Goal: Transaction & Acquisition: Obtain resource

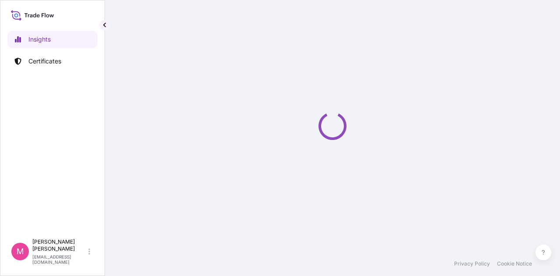
select select "2025"
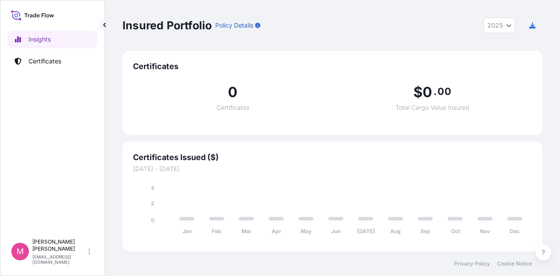
click at [528, 184] on icon "Jan Feb Mar Apr May Jun [DATE] Aug Sep Oct Nov Dec 0 2 4" at bounding box center [332, 212] width 399 height 57
click at [43, 59] on p "Certificates" at bounding box center [44, 61] width 33 height 9
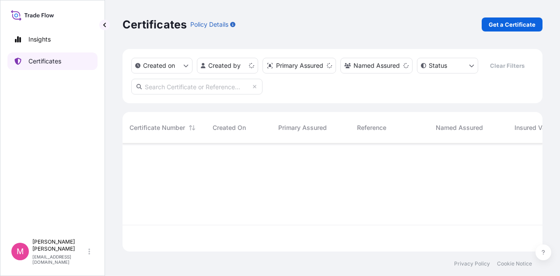
scroll to position [106, 413]
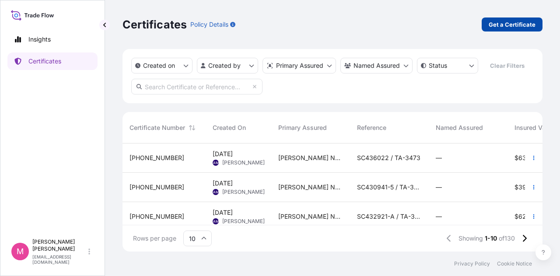
click at [506, 27] on p "Get a Certificate" at bounding box center [512, 24] width 47 height 9
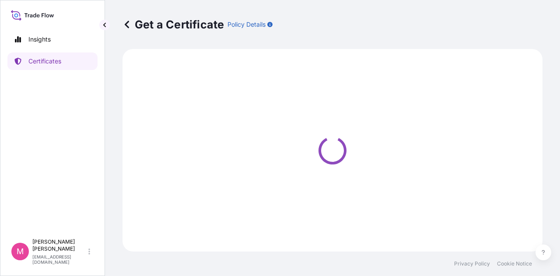
select select "Sea"
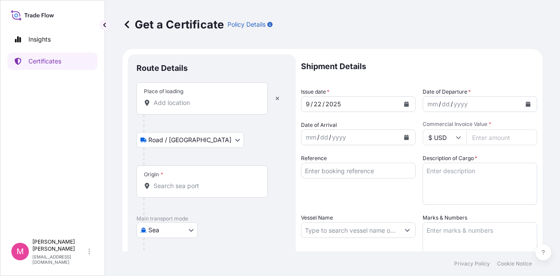
click at [211, 101] on input "Place of loading" at bounding box center [205, 102] width 103 height 9
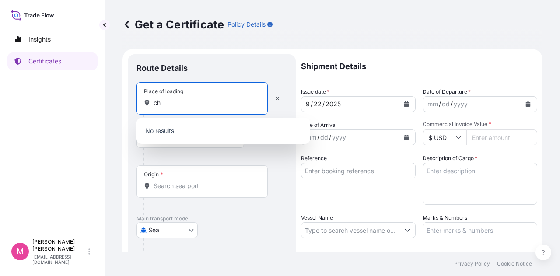
type input "c"
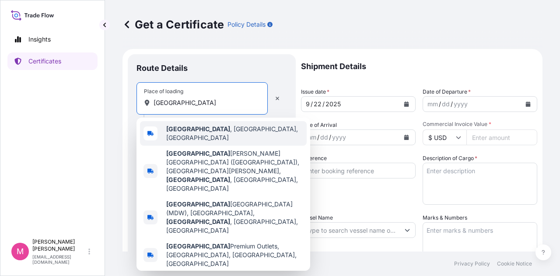
click at [205, 131] on span "[GEOGRAPHIC_DATA] , [GEOGRAPHIC_DATA], [GEOGRAPHIC_DATA]" at bounding box center [234, 133] width 137 height 17
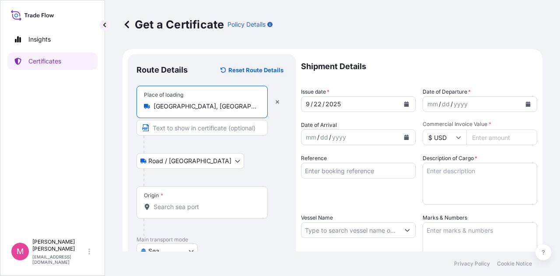
type input "[GEOGRAPHIC_DATA], [GEOGRAPHIC_DATA], [GEOGRAPHIC_DATA]"
click at [191, 207] on input "Origin *" at bounding box center [205, 207] width 103 height 9
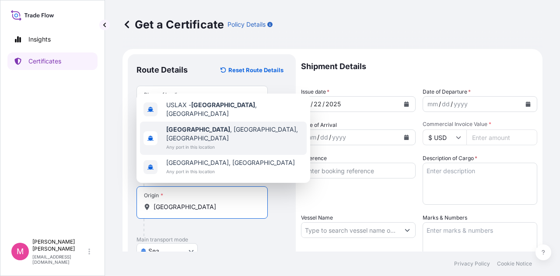
click at [202, 133] on b "[GEOGRAPHIC_DATA]" at bounding box center [198, 129] width 64 height 7
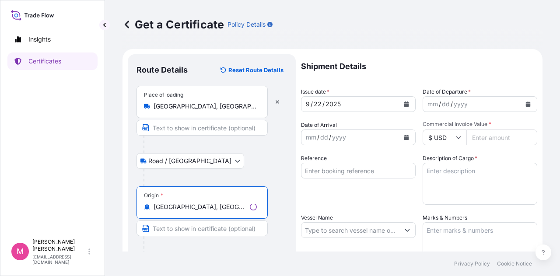
type input "[GEOGRAPHIC_DATA], [GEOGRAPHIC_DATA], [GEOGRAPHIC_DATA]"
click at [283, 208] on div "Origin * [GEOGRAPHIC_DATA], [GEOGRAPHIC_DATA], [GEOGRAPHIC_DATA]" at bounding box center [211, 219] width 150 height 67
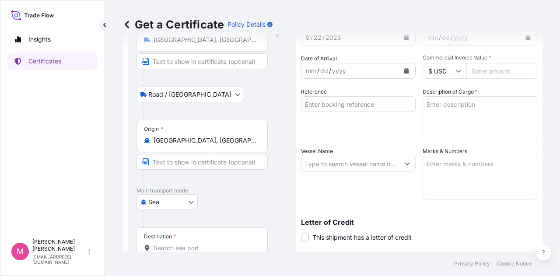
scroll to position [87, 0]
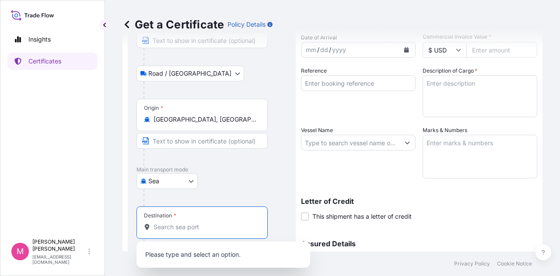
click at [193, 224] on input "Destination *" at bounding box center [205, 227] width 103 height 9
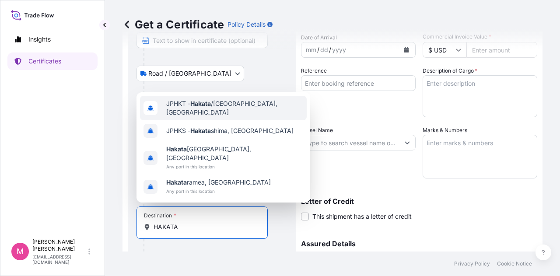
click at [248, 117] on span "JPHKT - Hakata /[GEOGRAPHIC_DATA], [GEOGRAPHIC_DATA]" at bounding box center [234, 107] width 137 height 17
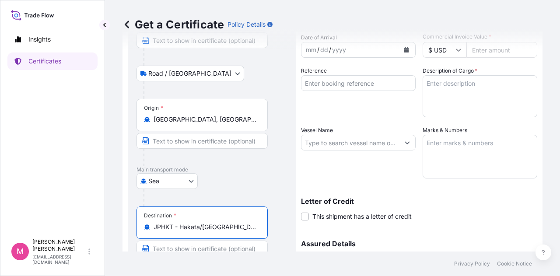
scroll to position [0, 0]
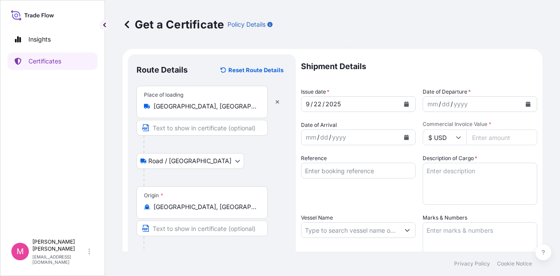
type input "JPHKT - Hakata/[GEOGRAPHIC_DATA], [GEOGRAPHIC_DATA]"
click at [404, 104] on icon "Calendar" at bounding box center [406, 103] width 5 height 5
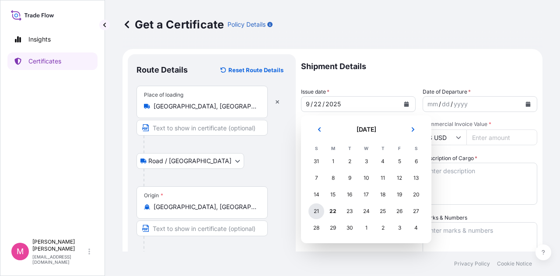
click at [318, 211] on div "21" at bounding box center [316, 211] width 16 height 16
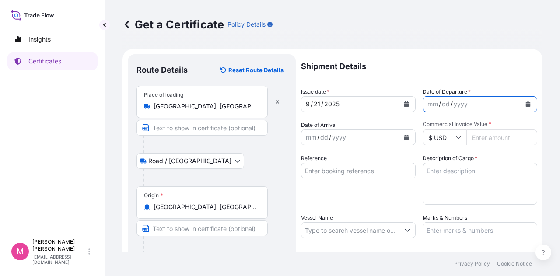
click at [522, 100] on button "Calendar" at bounding box center [528, 104] width 14 height 14
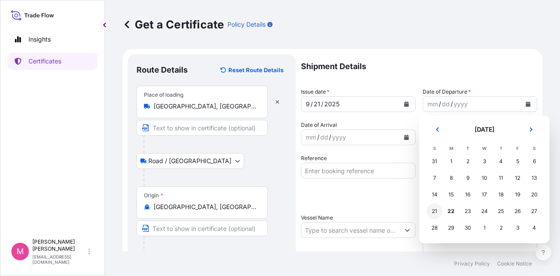
click at [434, 212] on div "21" at bounding box center [435, 211] width 16 height 16
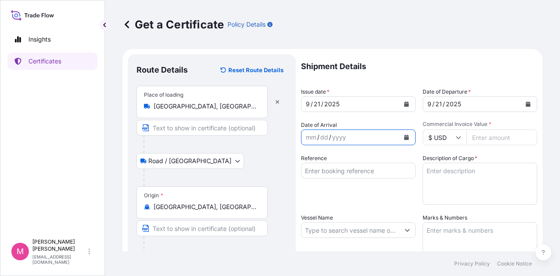
click at [404, 140] on icon "Calendar" at bounding box center [406, 137] width 5 height 5
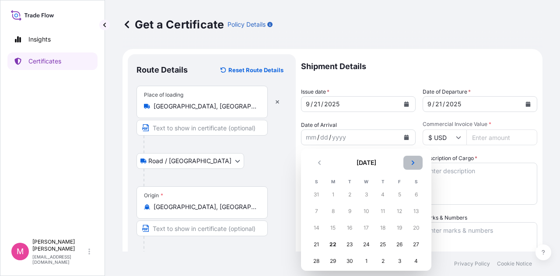
click at [412, 162] on icon "Next" at bounding box center [412, 162] width 5 height 5
click at [333, 245] on div "20" at bounding box center [333, 245] width 16 height 16
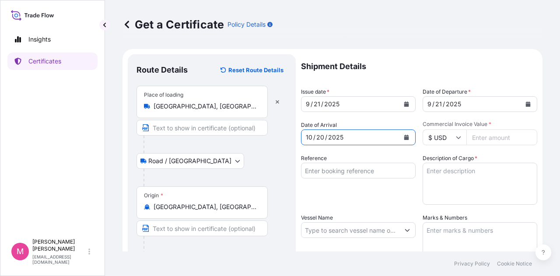
click at [485, 141] on input "Commercial Invoice Value *" at bounding box center [501, 137] width 71 height 16
type input "33060.40"
click at [493, 171] on textarea "Description of Cargo *" at bounding box center [480, 184] width 115 height 42
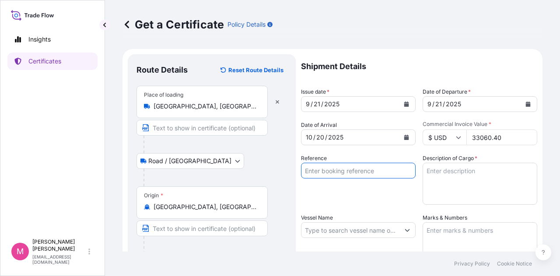
click at [349, 172] on input "Reference" at bounding box center [358, 171] width 115 height 16
type input "SC440088-A / TA-3545-A"
click at [362, 191] on div "Reference SC440088-A / TA-3545-A" at bounding box center [358, 179] width 115 height 51
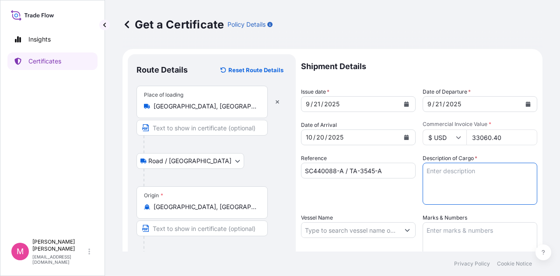
click at [472, 174] on textarea "Description of Cargo *" at bounding box center [480, 184] width 115 height 42
type textarea "SOYPASS "2" (ANIMAL FEED) IN BULK"
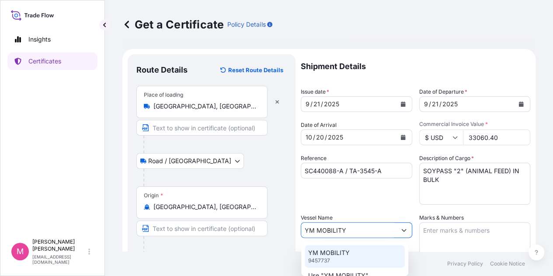
click at [326, 257] on p "YM MOBILITY" at bounding box center [329, 252] width 42 height 9
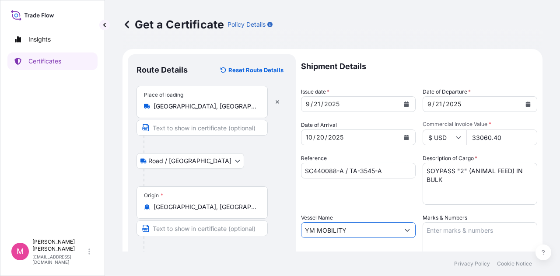
type input "YM MOBILITY"
click at [462, 230] on textarea "Marks & Numbers" at bounding box center [480, 244] width 115 height 44
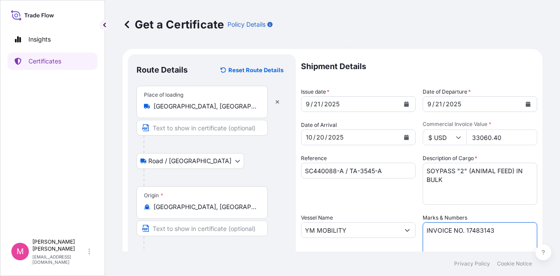
type textarea "INVOICE NO. 17483143"
click at [390, 197] on div "Reference SC440088-A / TA-3545-A" at bounding box center [358, 179] width 115 height 51
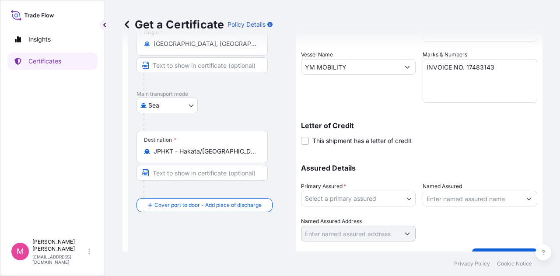
scroll to position [175, 0]
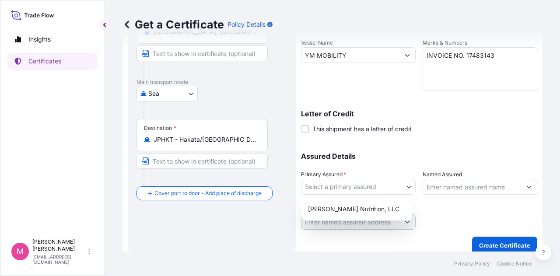
click at [409, 187] on body "Insights Certificates M [PERSON_NAME] [EMAIL_ADDRESS][DOMAIN_NAME] Get a Certif…" at bounding box center [280, 138] width 560 height 276
click at [374, 210] on div "[PERSON_NAME] Nutrition, LLC" at bounding box center [356, 209] width 104 height 16
select select "31733"
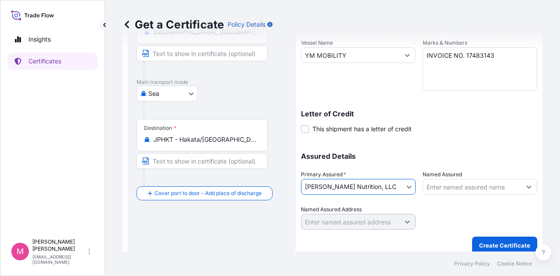
click at [451, 209] on div at bounding box center [480, 217] width 115 height 24
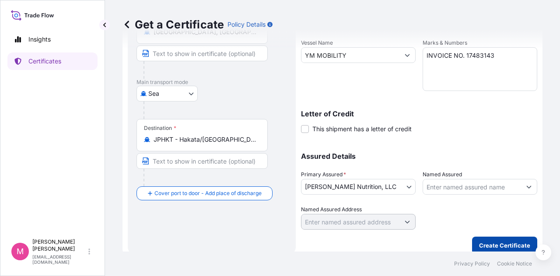
click at [512, 246] on p "Create Certificate" at bounding box center [504, 245] width 51 height 9
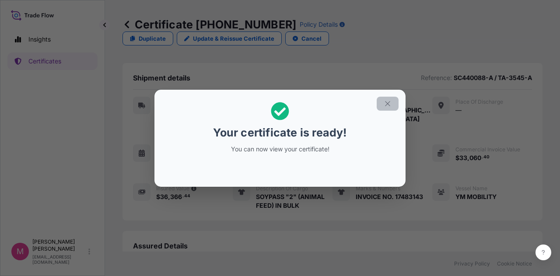
click at [388, 103] on icon "button" at bounding box center [388, 104] width 8 height 8
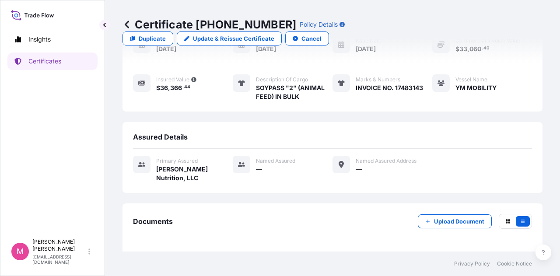
scroll to position [127, 0]
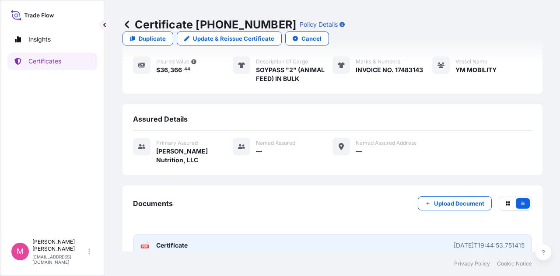
click at [173, 241] on span "Certificate" at bounding box center [171, 245] width 31 height 9
